Goal: Task Accomplishment & Management: Use online tool/utility

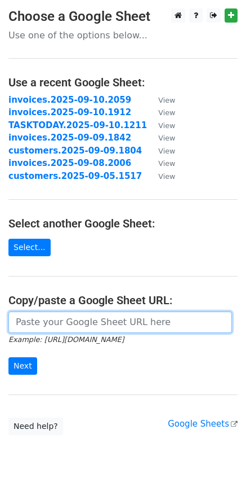
click at [39, 325] on input "url" at bounding box center [120, 321] width 224 height 21
paste input "[URL][DOMAIN_NAME]"
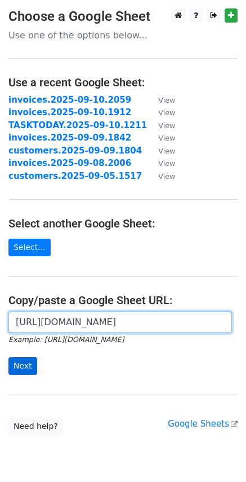
type input "[URL][DOMAIN_NAME]"
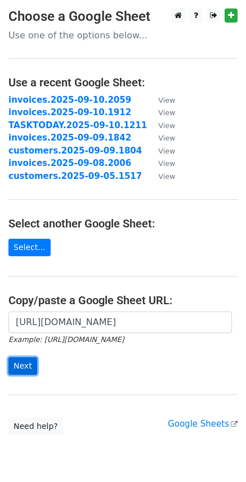
click at [20, 367] on input "Next" at bounding box center [22, 365] width 29 height 17
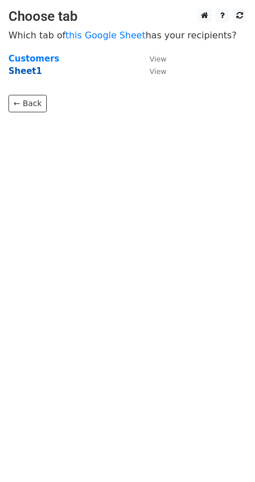
click at [29, 72] on strong "Sheet1" at bounding box center [24, 71] width 33 height 10
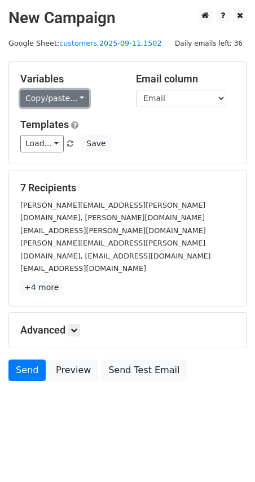
click at [78, 100] on link "Copy/paste..." at bounding box center [54, 98] width 69 height 17
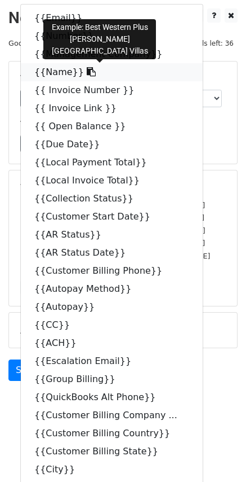
click at [87, 73] on icon at bounding box center [91, 71] width 9 height 9
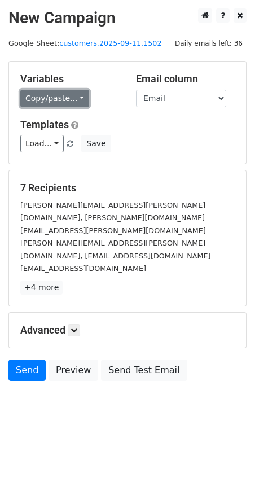
click at [74, 93] on link "Copy/paste..." at bounding box center [54, 98] width 69 height 17
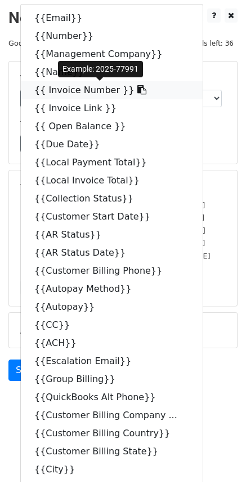
click at [138, 87] on icon at bounding box center [142, 89] width 9 height 9
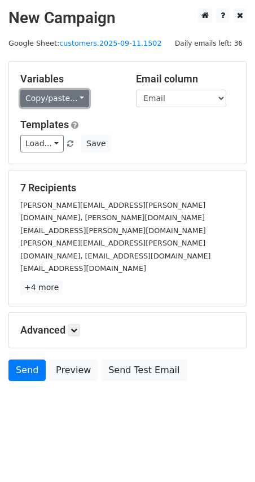
click at [76, 94] on link "Copy/paste..." at bounding box center [54, 98] width 69 height 17
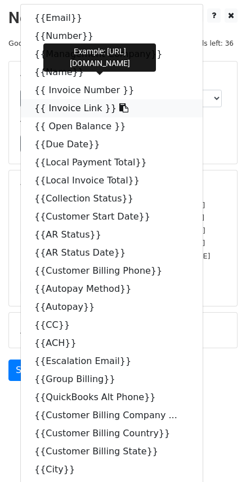
click at [120, 108] on icon at bounding box center [124, 107] width 9 height 9
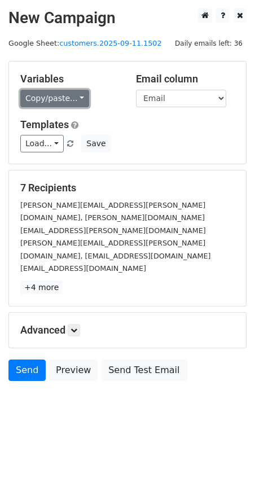
click at [72, 96] on link "Copy/paste..." at bounding box center [54, 98] width 69 height 17
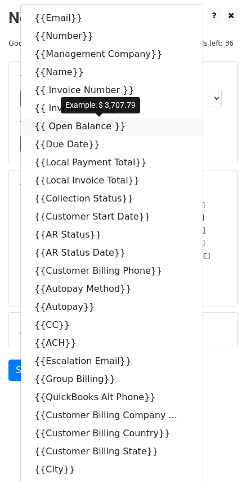
drag, startPoint x: 110, startPoint y: 123, endPoint x: 115, endPoint y: 130, distance: 8.5
click at [129, 123] on icon at bounding box center [133, 125] width 9 height 9
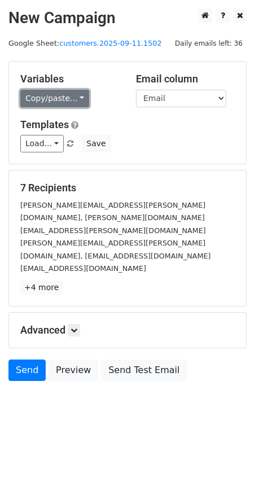
click at [79, 99] on link "Copy/paste..." at bounding box center [54, 98] width 69 height 17
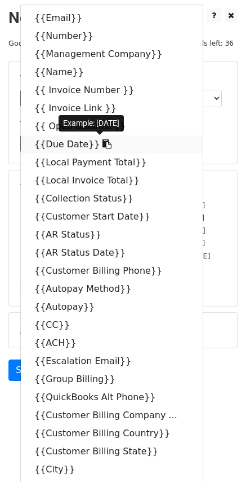
click at [103, 146] on icon at bounding box center [107, 143] width 9 height 9
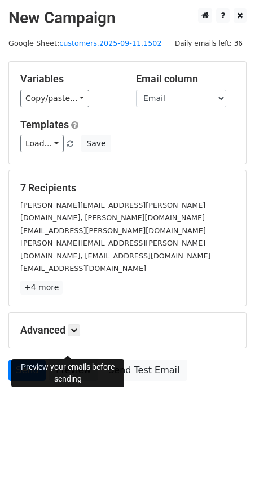
click at [63, 359] on link "Preview" at bounding box center [73, 369] width 50 height 21
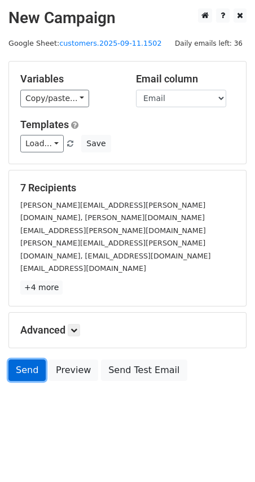
click at [22, 359] on link "Send" at bounding box center [26, 369] width 37 height 21
